Goal: Task Accomplishment & Management: Use online tool/utility

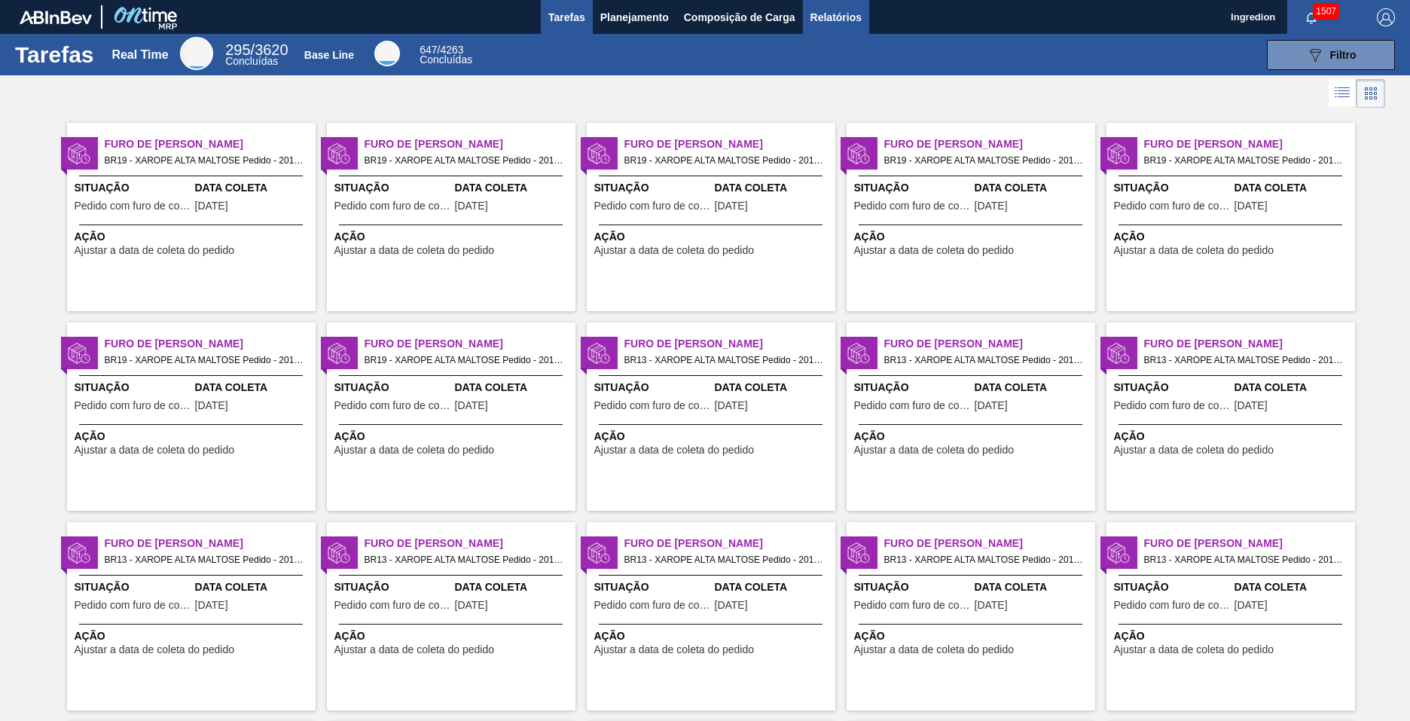
click at [834, 17] on span "Relatórios" at bounding box center [835, 17] width 51 height 18
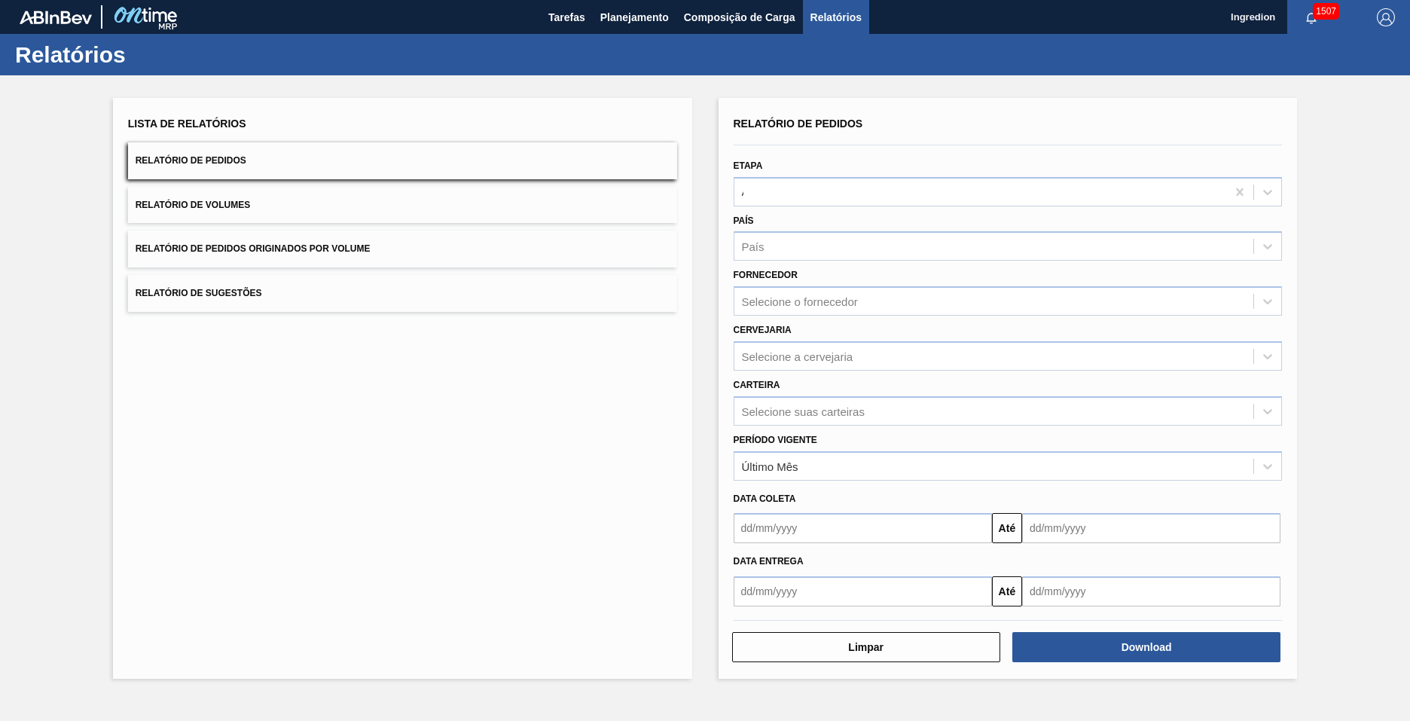
type input "Aguardando Faturamento"
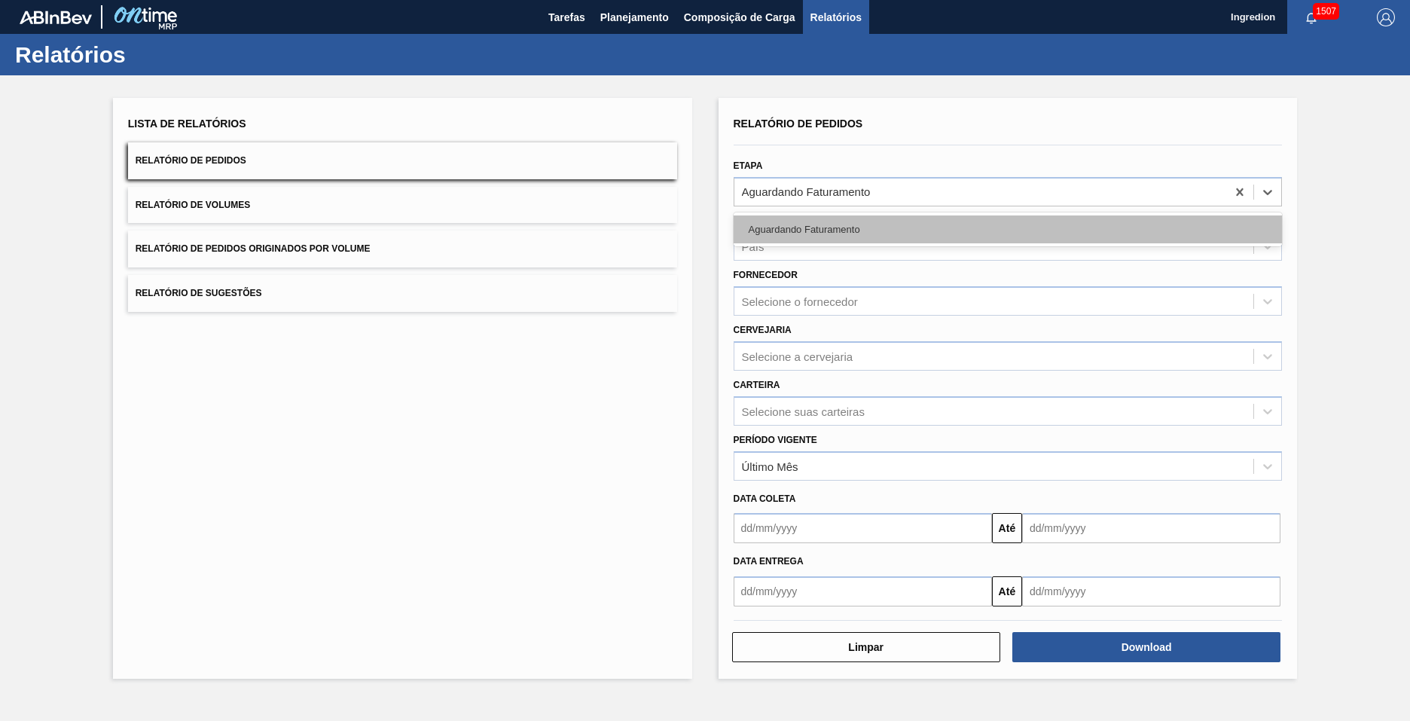
click at [1007, 229] on div "Aguardando Faturamento" at bounding box center [1007, 229] width 549 height 28
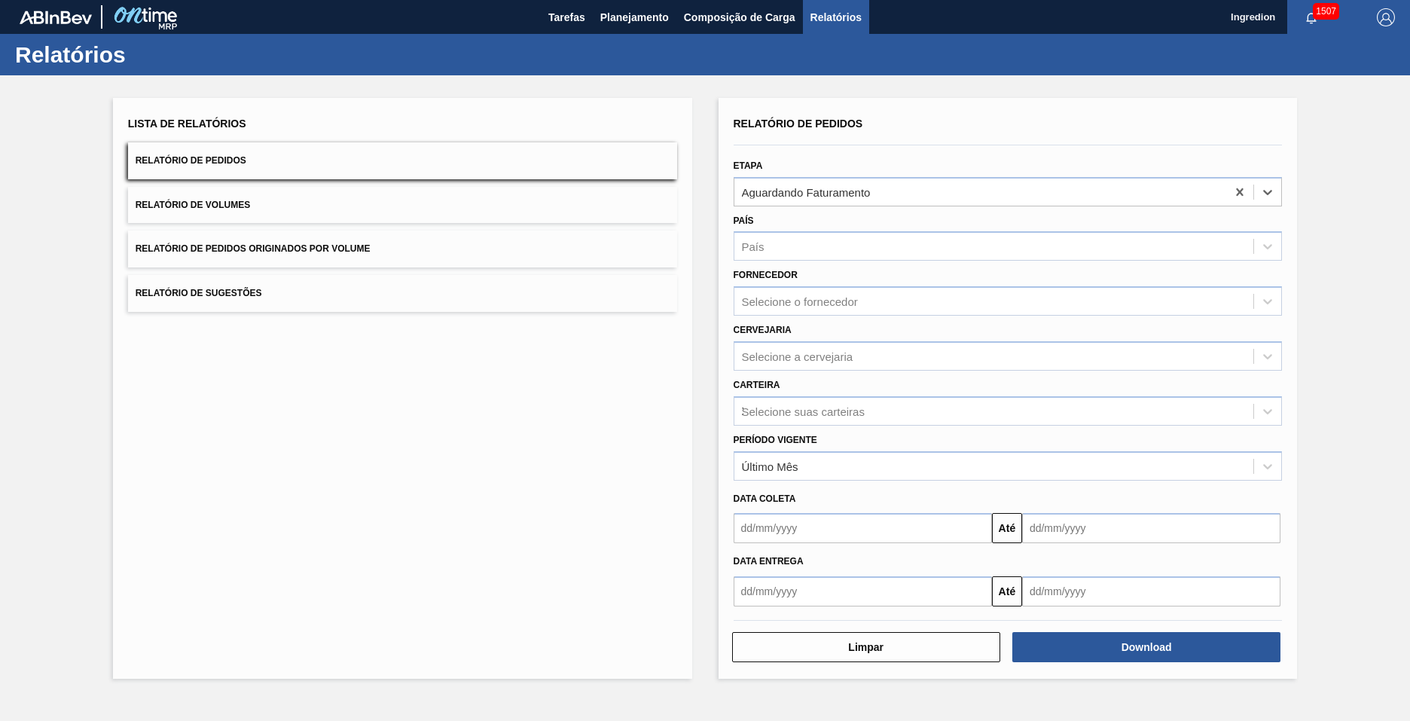
type input "Xarope"
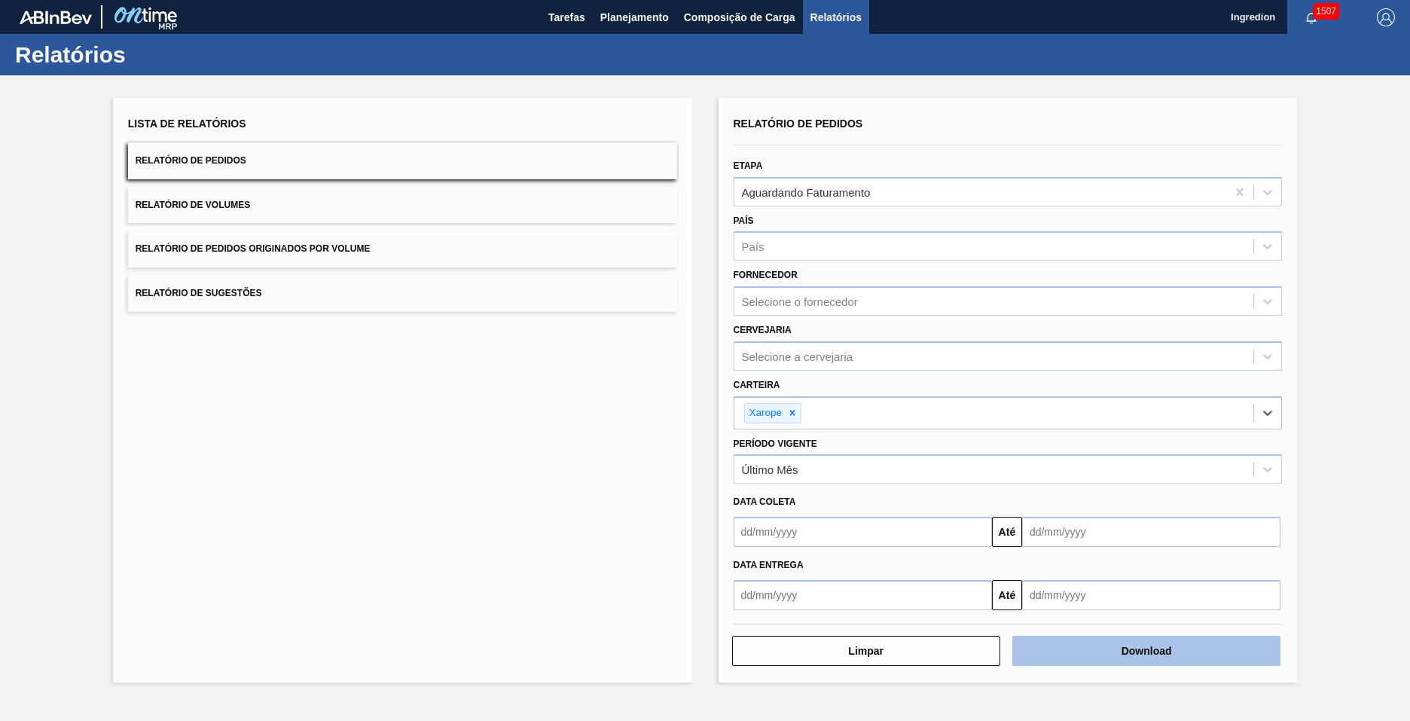
click at [1146, 651] on button "Download" at bounding box center [1146, 651] width 268 height 30
